Goal: Information Seeking & Learning: Learn about a topic

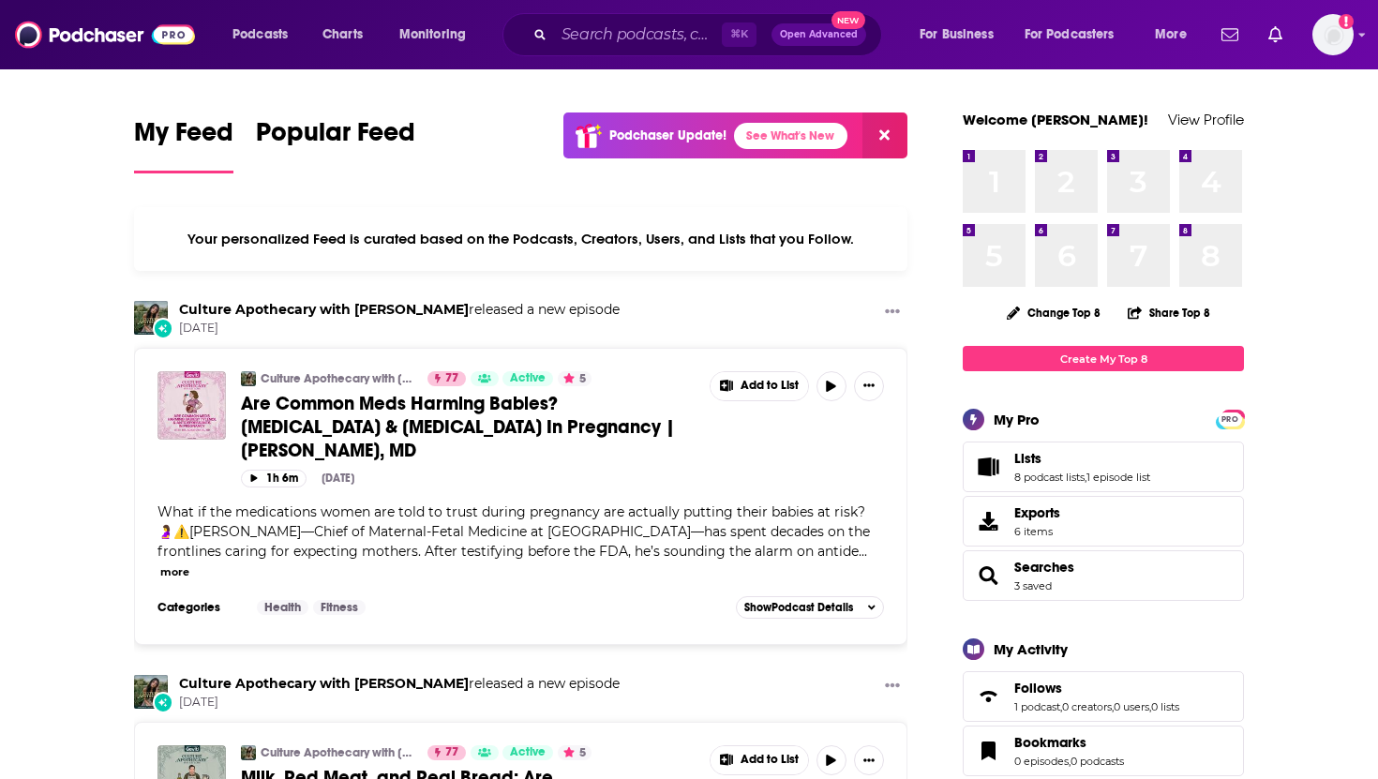
click at [610, 65] on div "Podcasts Charts Monitoring ⌘ K Open Advanced New For Business For Podcasters Mo…" at bounding box center [689, 34] width 1378 height 69
click at [592, 41] on input "Search podcasts, credits, & more..." at bounding box center [638, 35] width 168 height 30
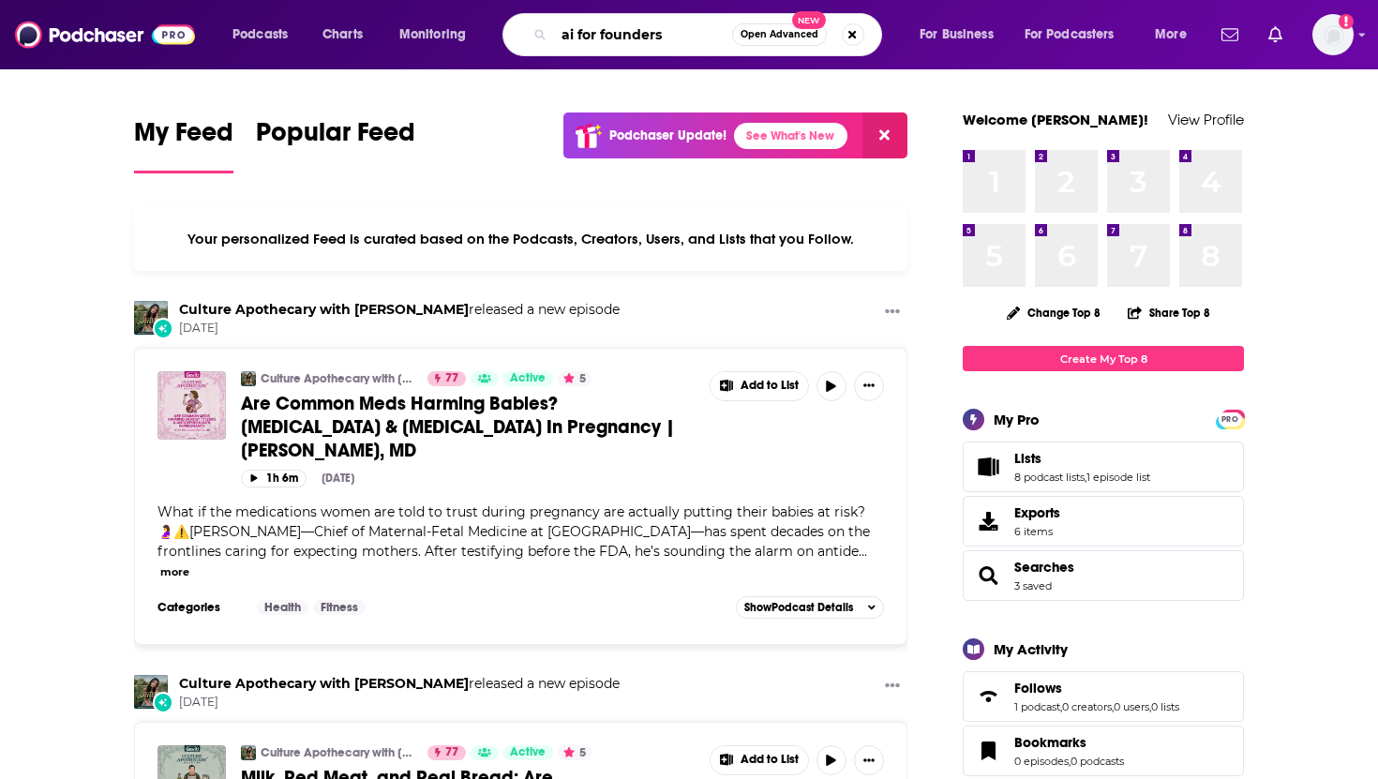
type input "ai for founders"
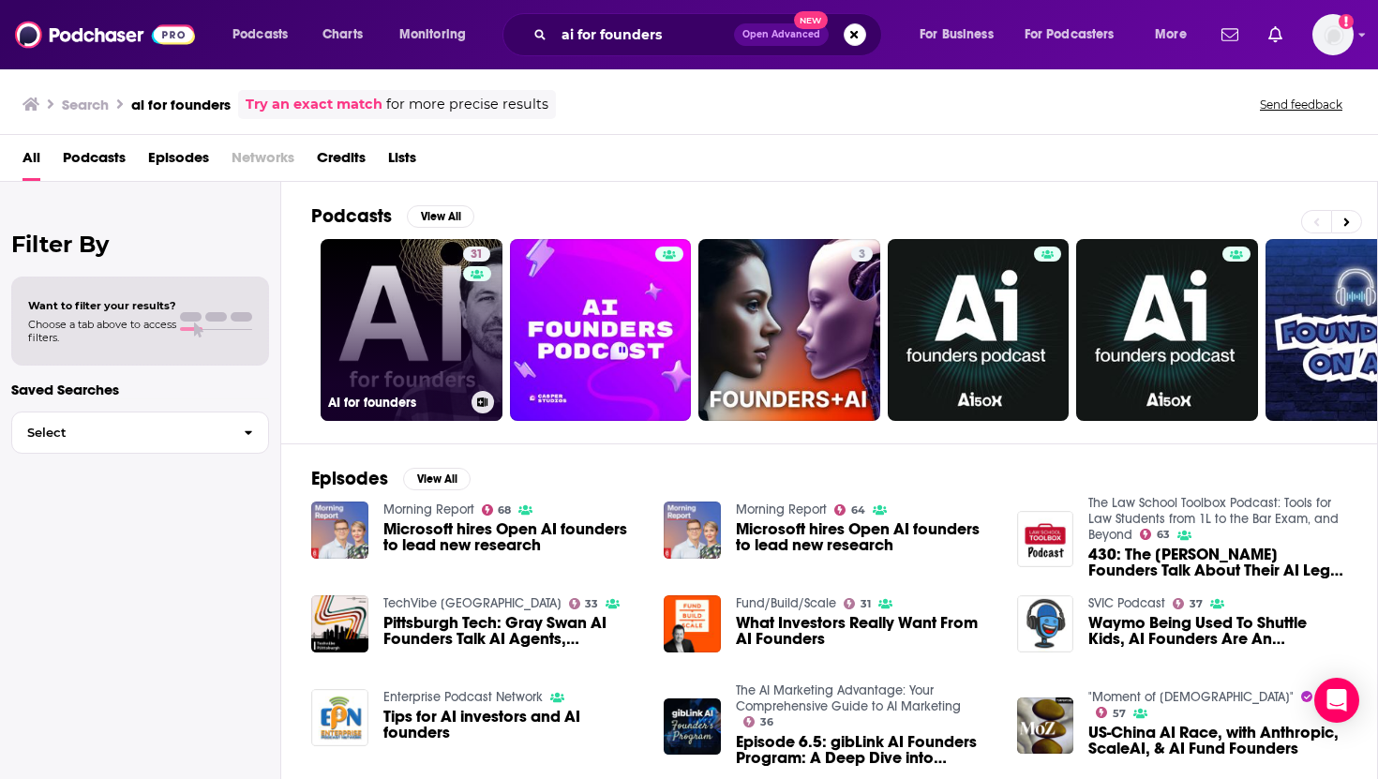
click at [375, 263] on link "31 AI for founders" at bounding box center [412, 330] width 182 height 182
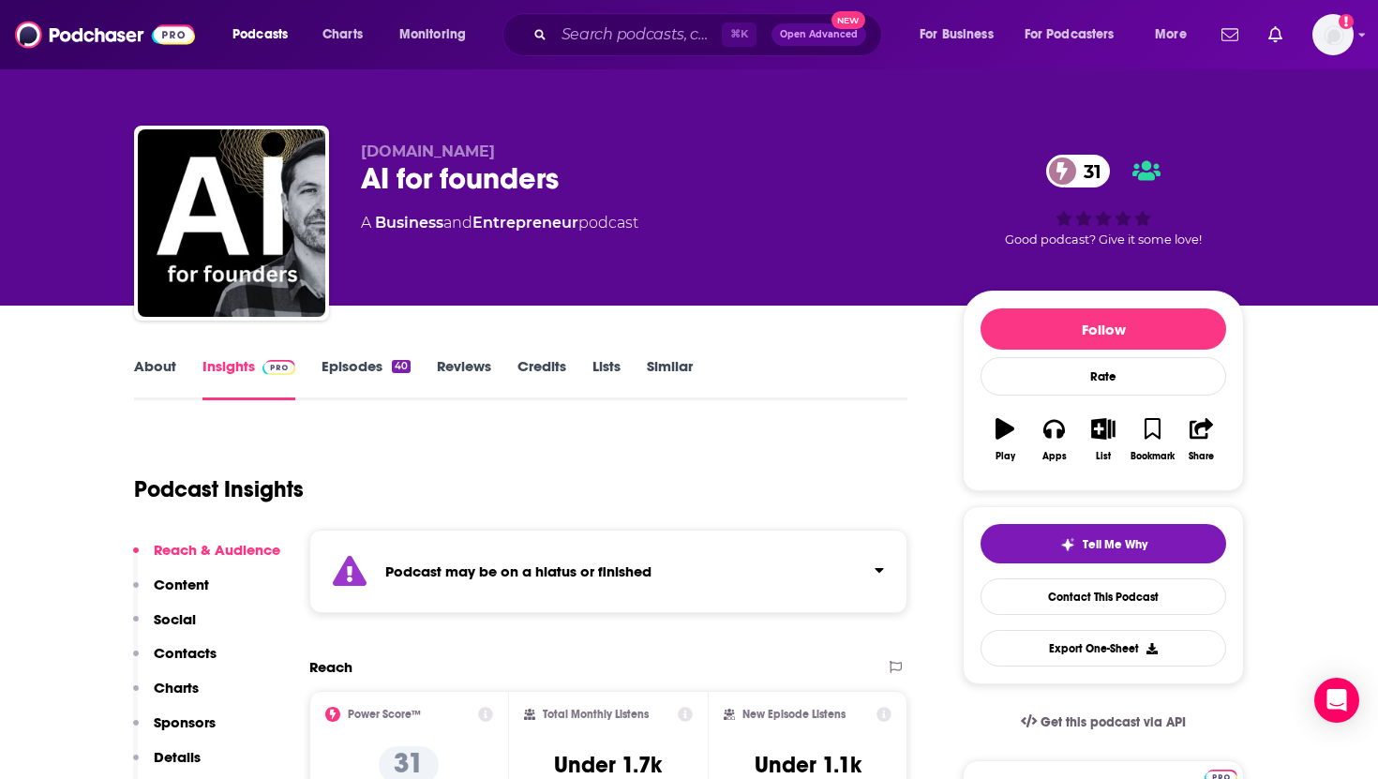
click at [152, 368] on link "About" at bounding box center [155, 378] width 42 height 43
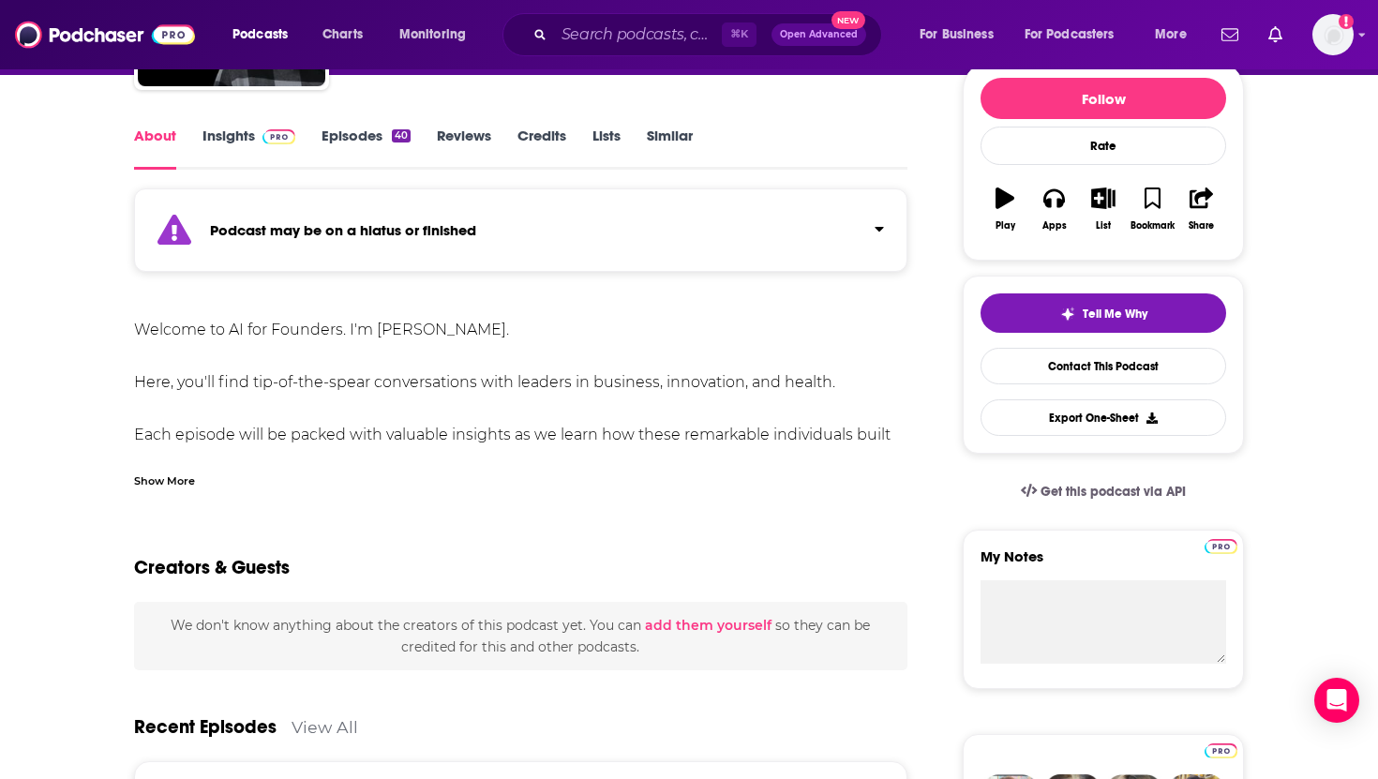
scroll to position [234, 0]
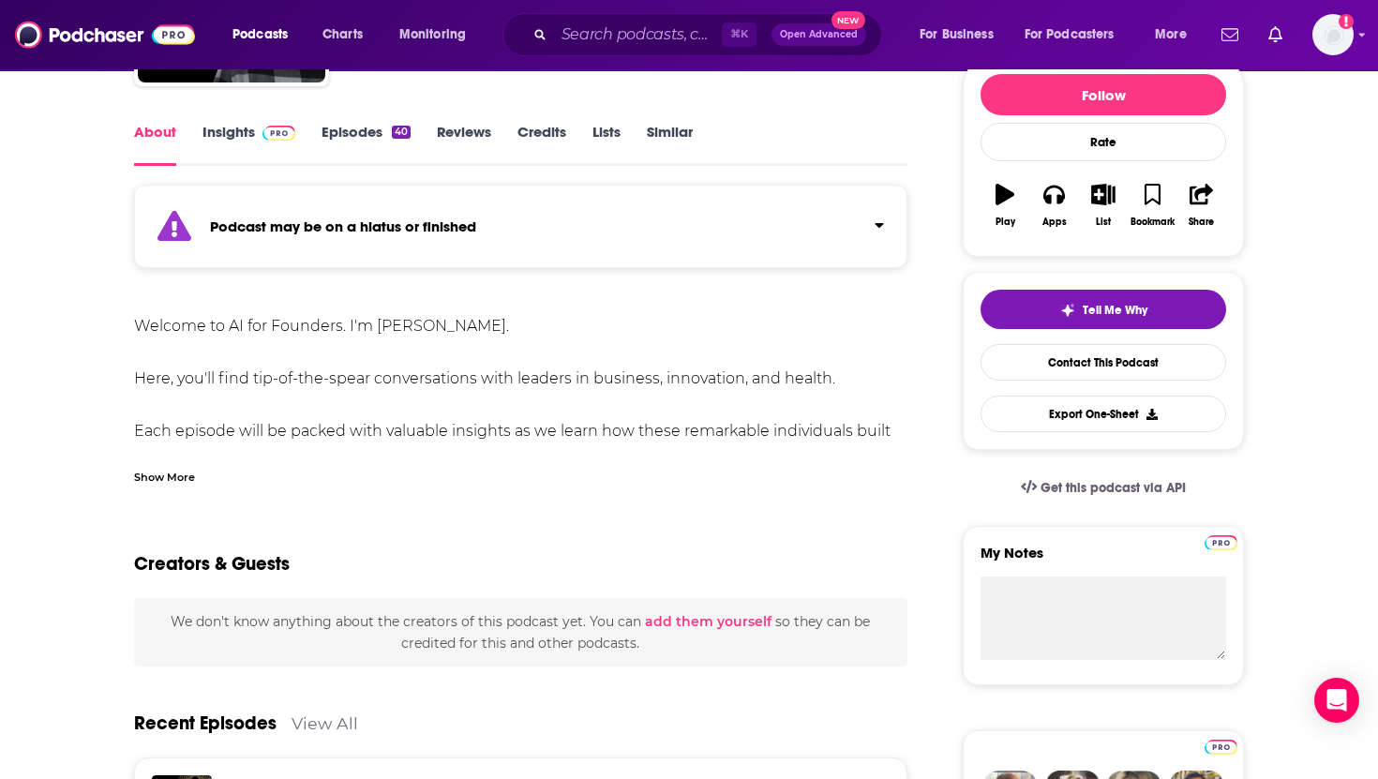
click at [196, 477] on div "Show More" at bounding box center [520, 470] width 773 height 32
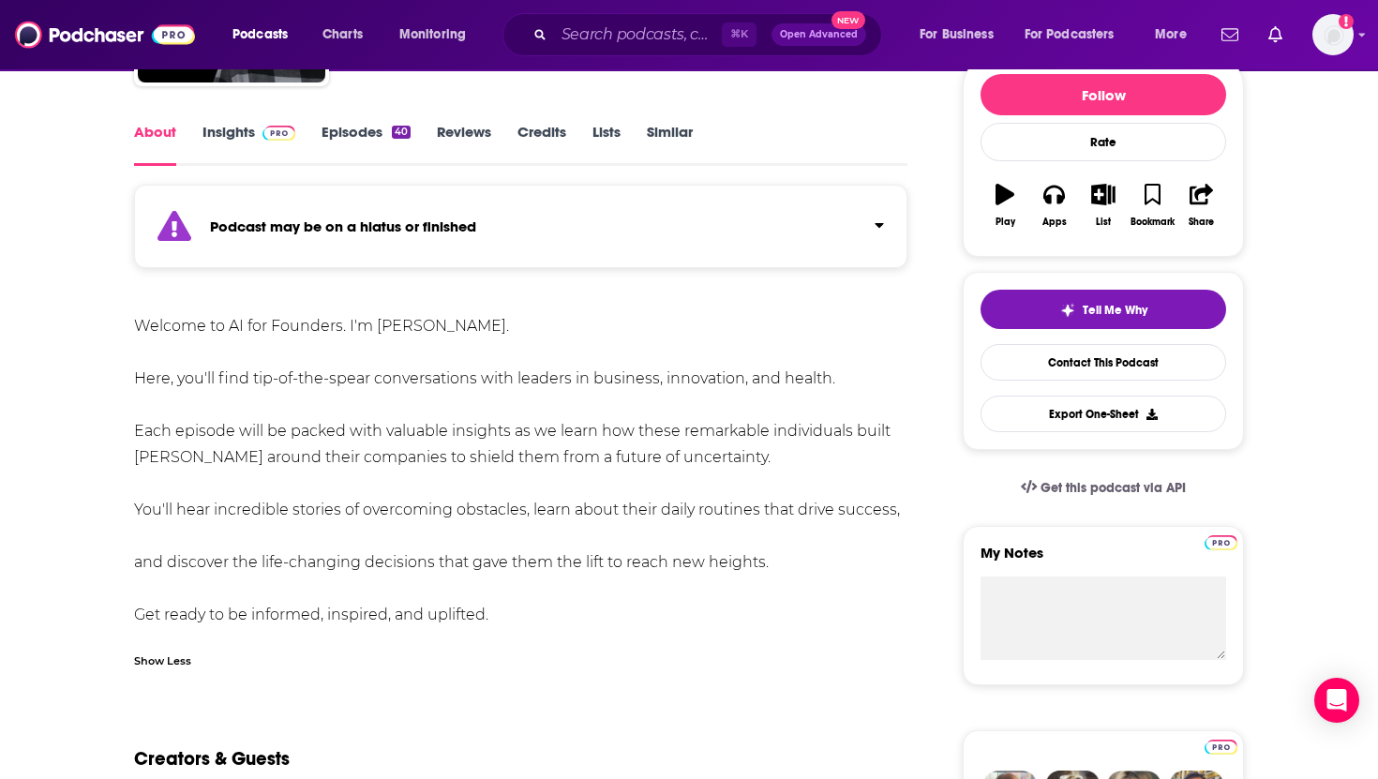
drag, startPoint x: 134, startPoint y: 326, endPoint x: 551, endPoint y: 620, distance: 510.5
click at [551, 620] on div "Welcome to AI for Founders. I'm [PERSON_NAME]. Here, you'll find tip-of-the-spe…" at bounding box center [520, 470] width 773 height 315
copy div "Welcome to AI for Founders. I'm [PERSON_NAME]. Here, you'll find tip-of-the-spe…"
